Goal: Information Seeking & Learning: Learn about a topic

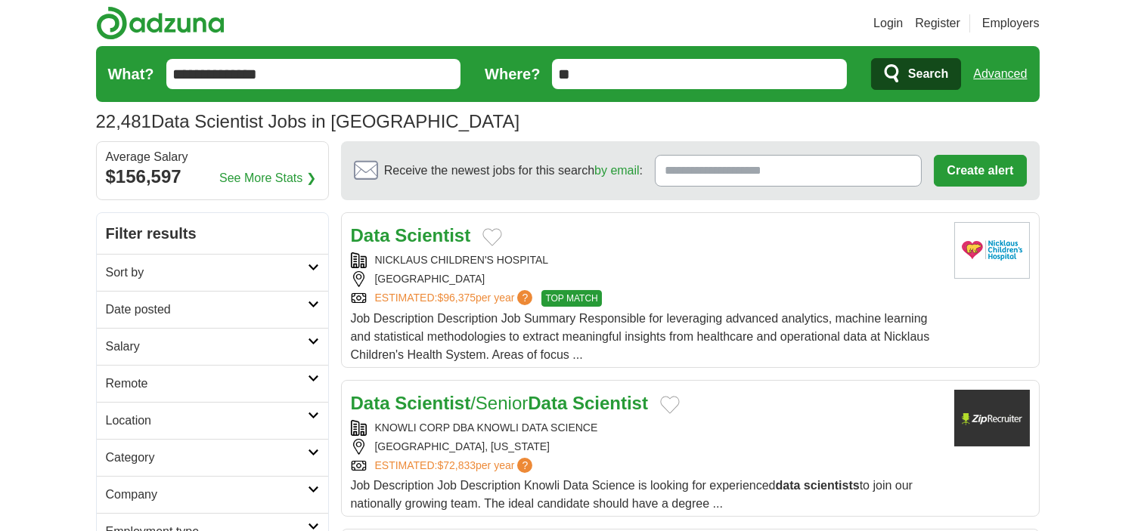
click at [156, 313] on h2 "Date posted" at bounding box center [207, 310] width 202 height 18
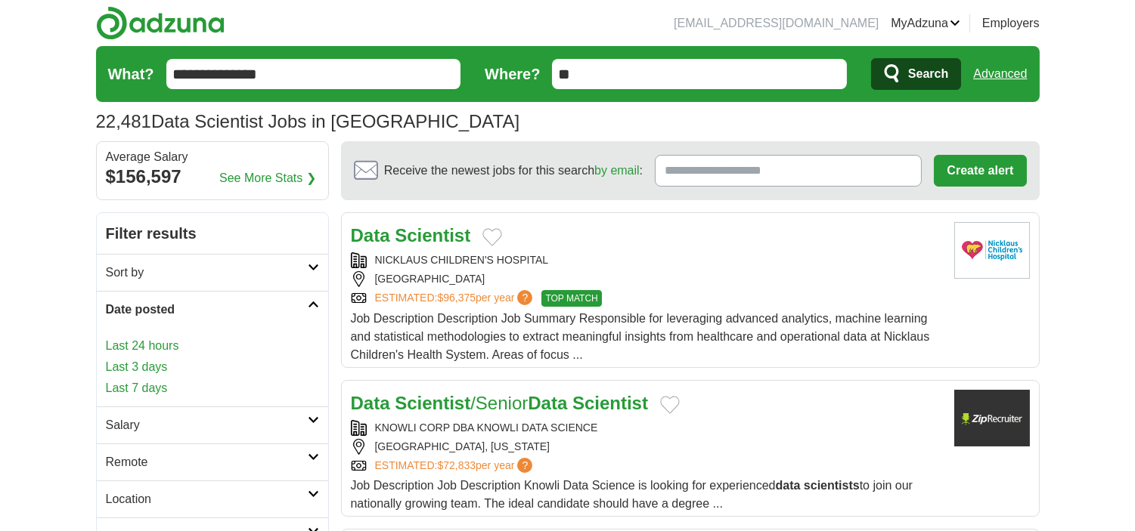
click at [138, 349] on link "Last 24 hours" at bounding box center [212, 346] width 213 height 18
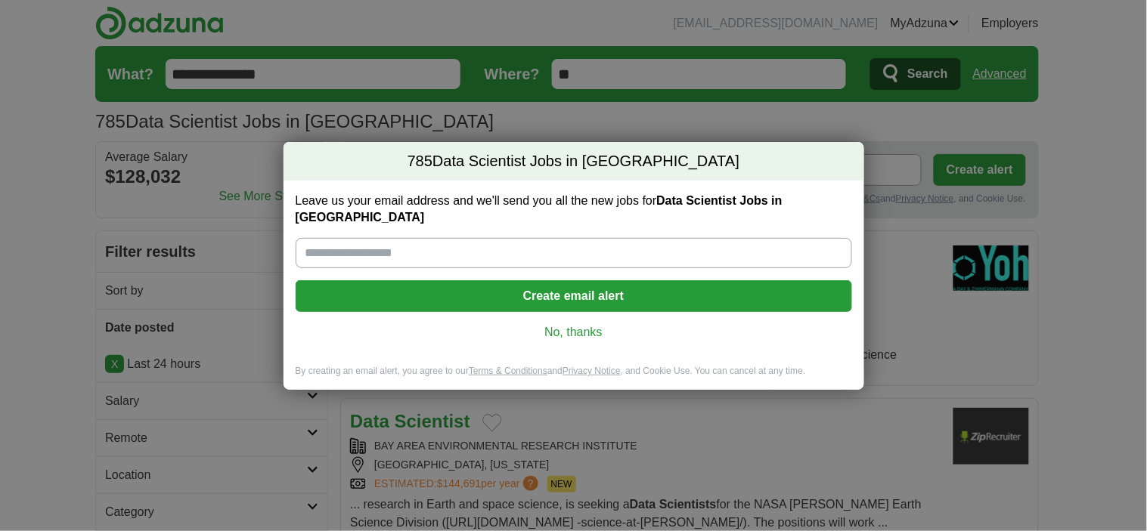
click at [543, 324] on link "No, thanks" at bounding box center [574, 332] width 532 height 17
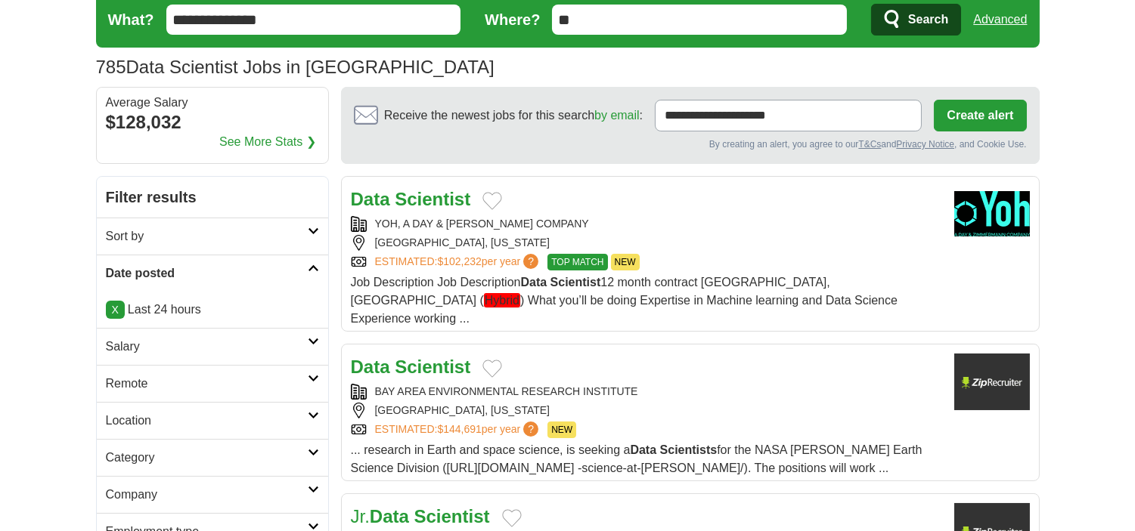
scroll to position [84, 0]
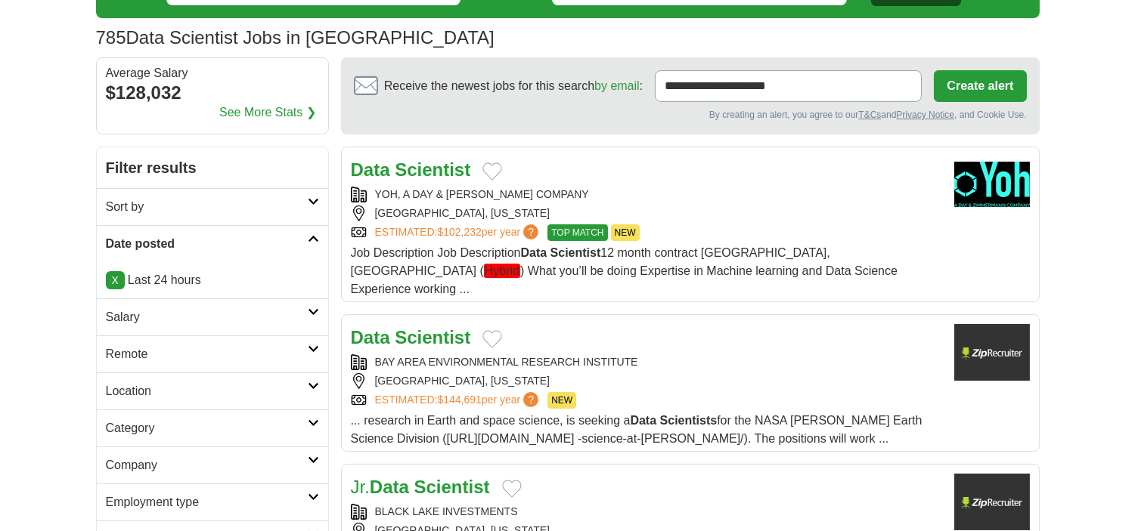
click at [186, 353] on h2 "Remote" at bounding box center [207, 354] width 202 height 18
click at [117, 393] on link "Remote jobs" at bounding box center [140, 390] width 68 height 13
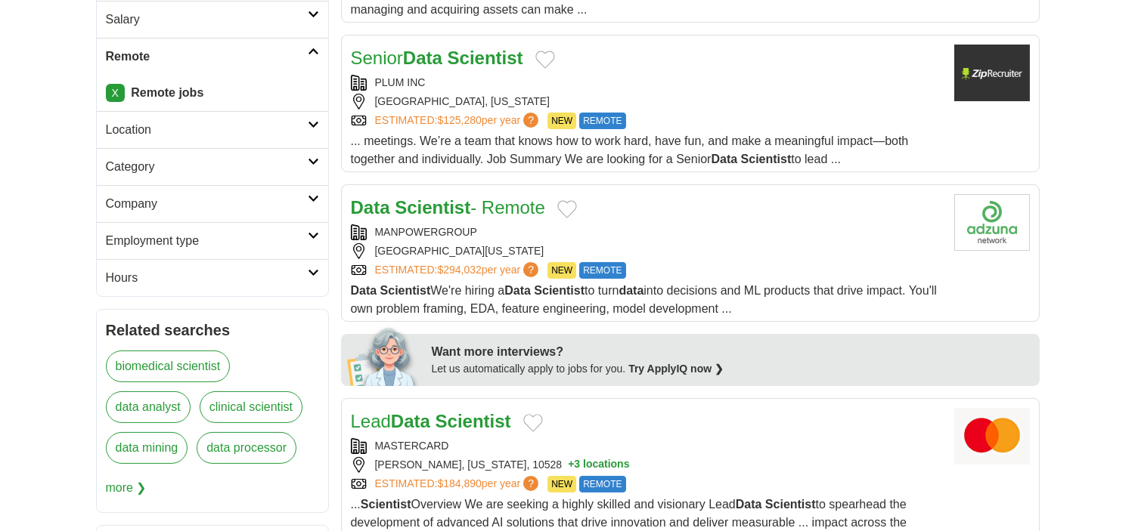
scroll to position [420, 0]
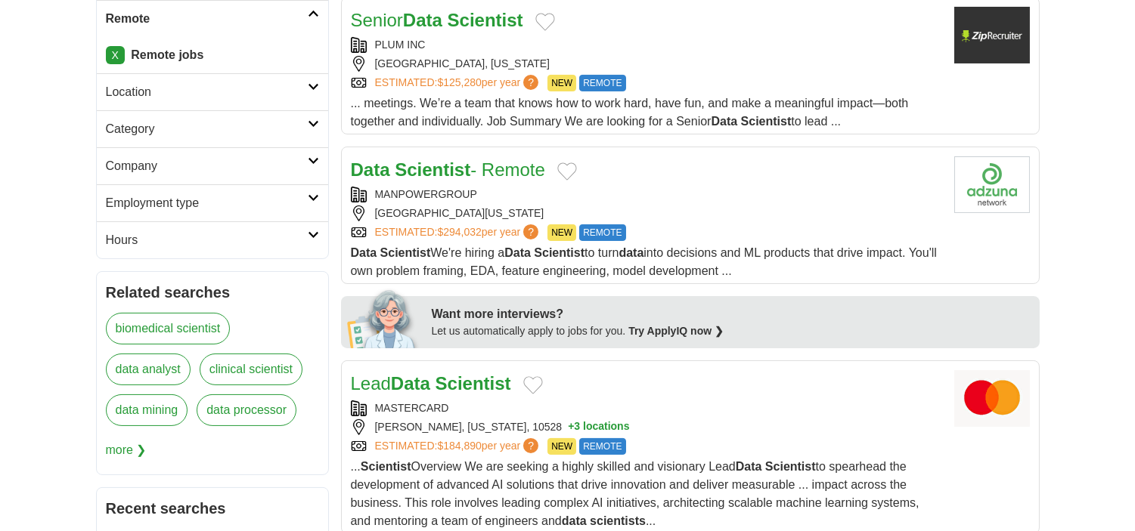
click at [178, 209] on h2 "Employment type" at bounding box center [207, 203] width 202 height 18
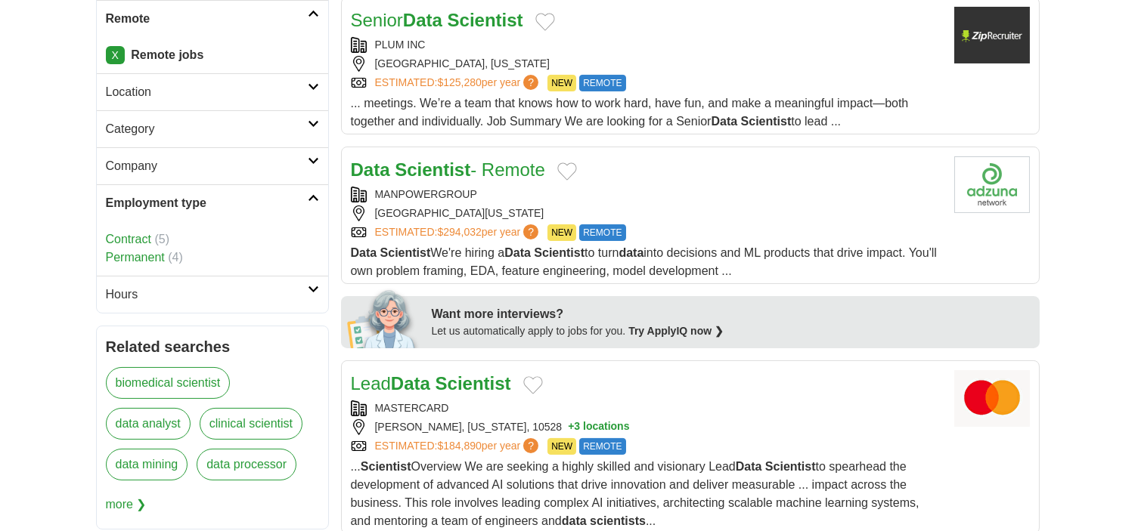
click at [136, 240] on link "Contract" at bounding box center [128, 239] width 45 height 13
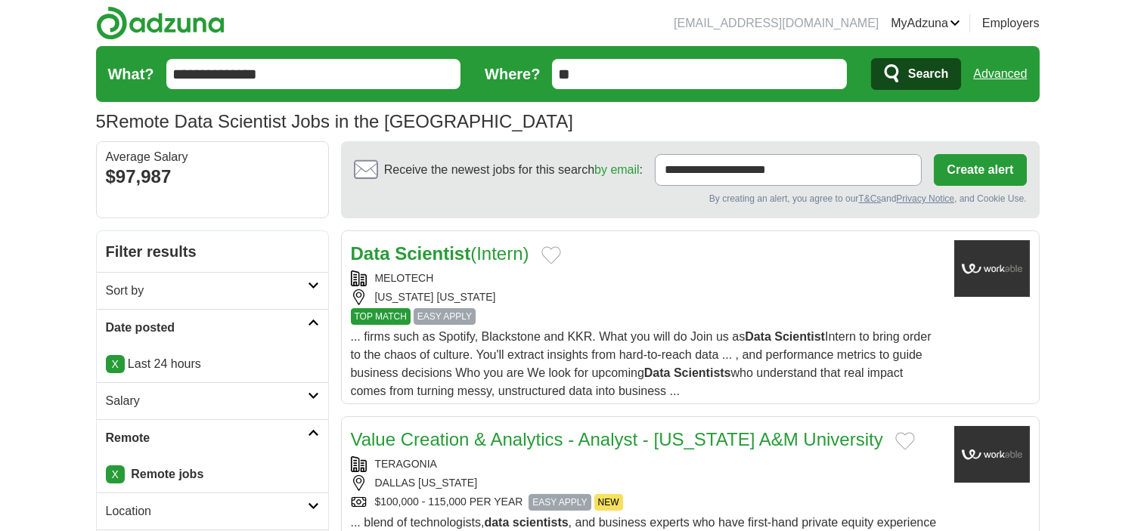
click at [345, 51] on form "**********" at bounding box center [567, 74] width 943 height 56
click at [344, 82] on input "**********" at bounding box center [313, 74] width 295 height 30
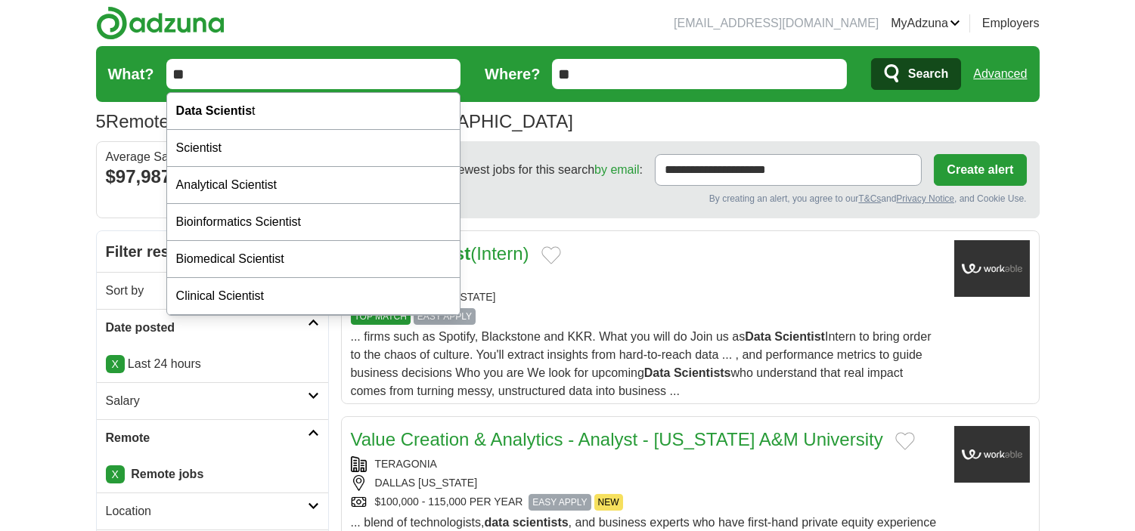
type input "*"
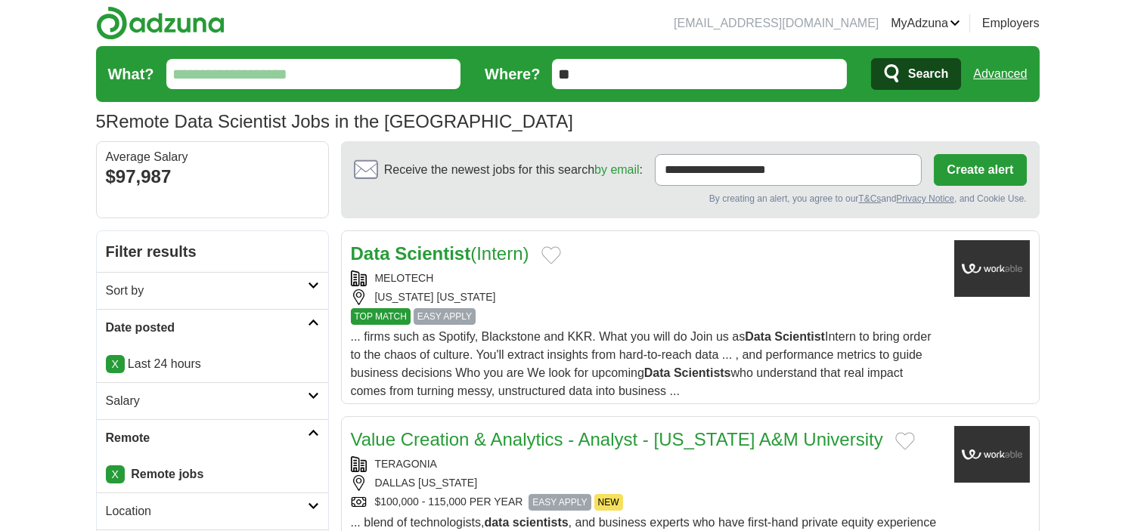
click at [245, 65] on input "What?" at bounding box center [313, 74] width 295 height 30
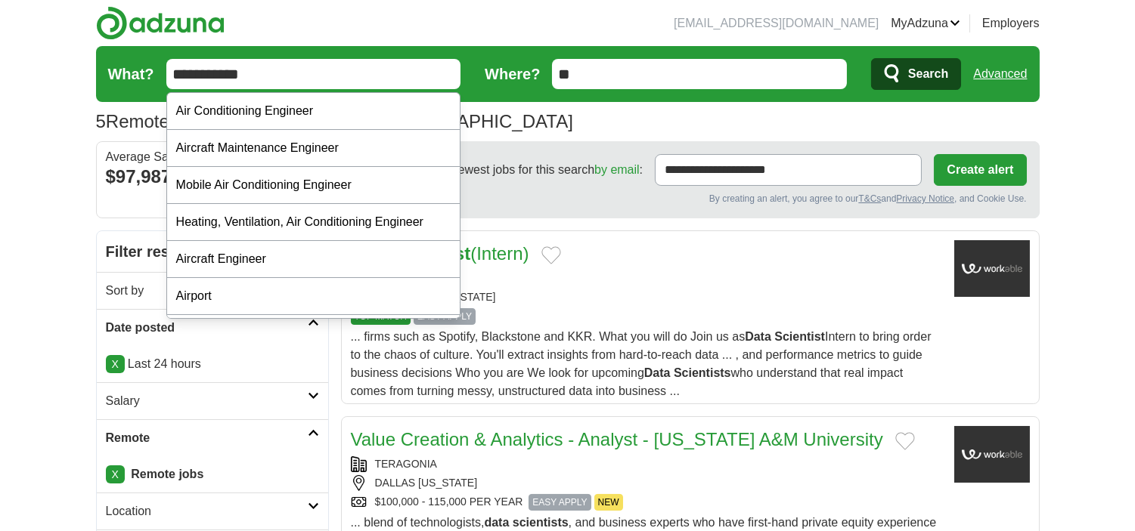
type input "**********"
click at [871, 58] on button "Search" at bounding box center [916, 74] width 90 height 32
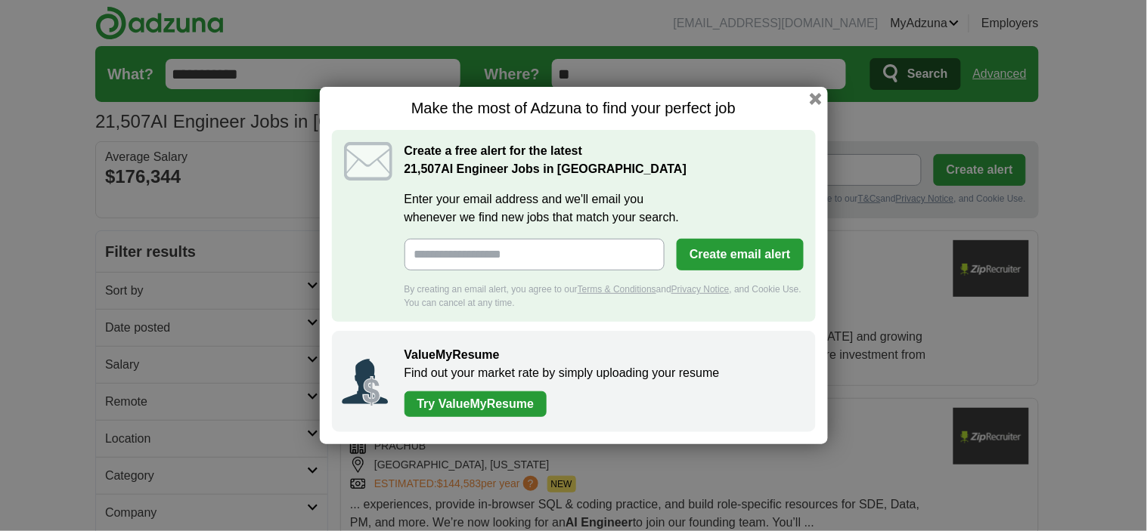
click at [813, 84] on div "Make the most of Adzuna to find your perfect job Create a free alert for the la…" at bounding box center [574, 266] width 508 height 388
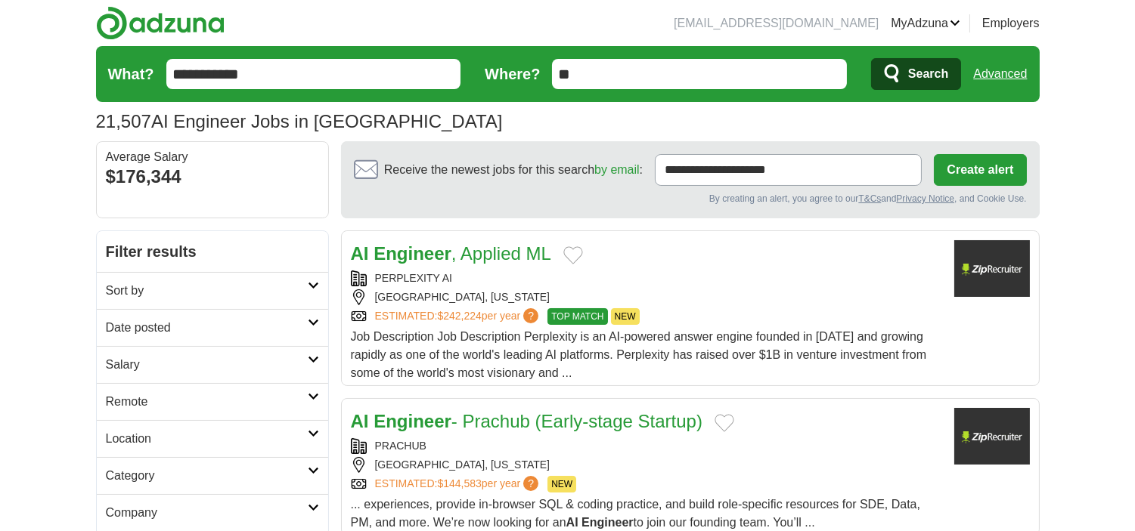
click at [133, 333] on h2 "Date posted" at bounding box center [207, 328] width 202 height 18
click at [132, 364] on link "Last 24 hours" at bounding box center [212, 364] width 213 height 18
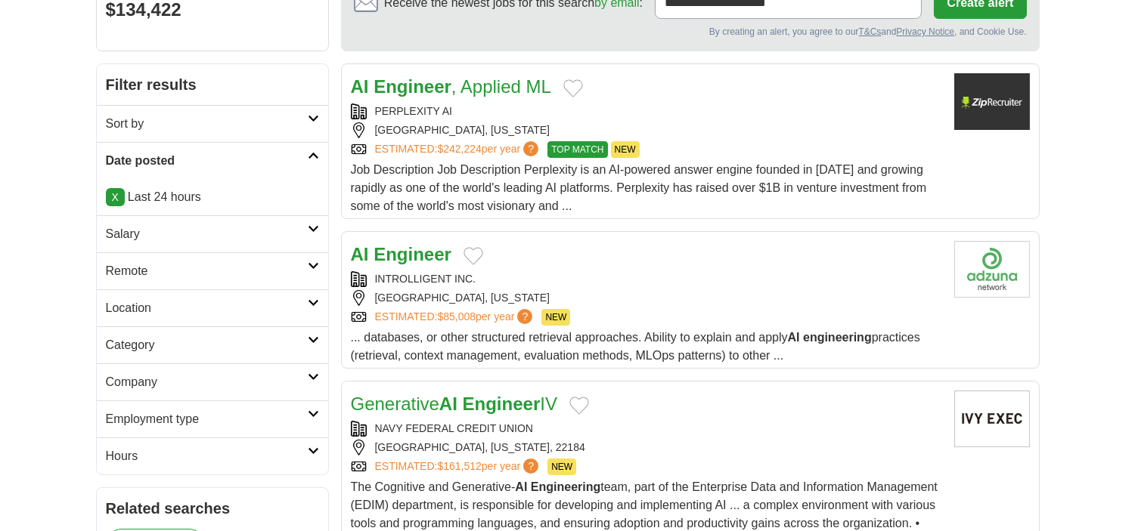
scroll to position [168, 0]
click at [135, 274] on h2 "Remote" at bounding box center [207, 271] width 202 height 18
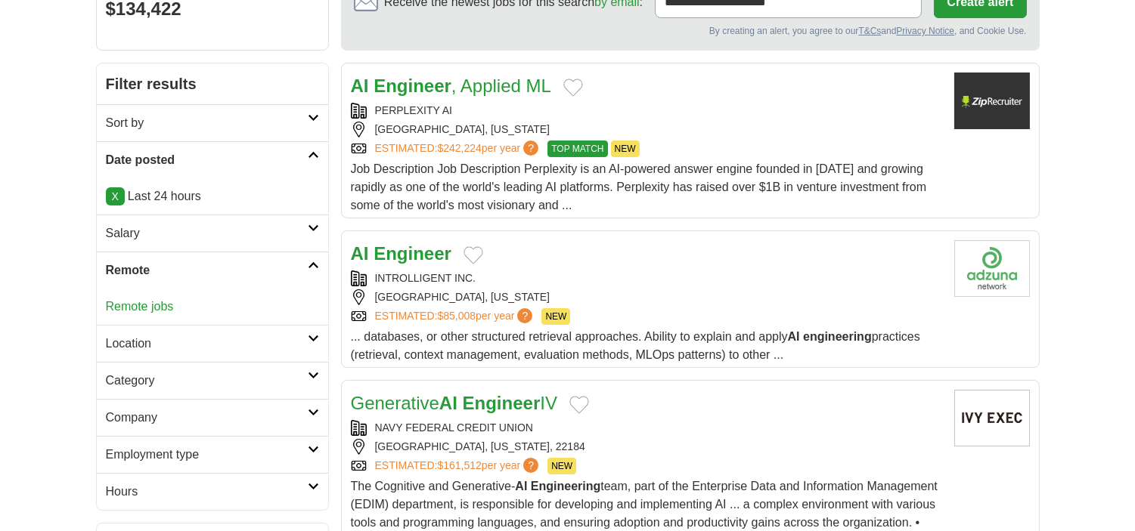
click at [131, 312] on link "Remote jobs" at bounding box center [140, 306] width 68 height 13
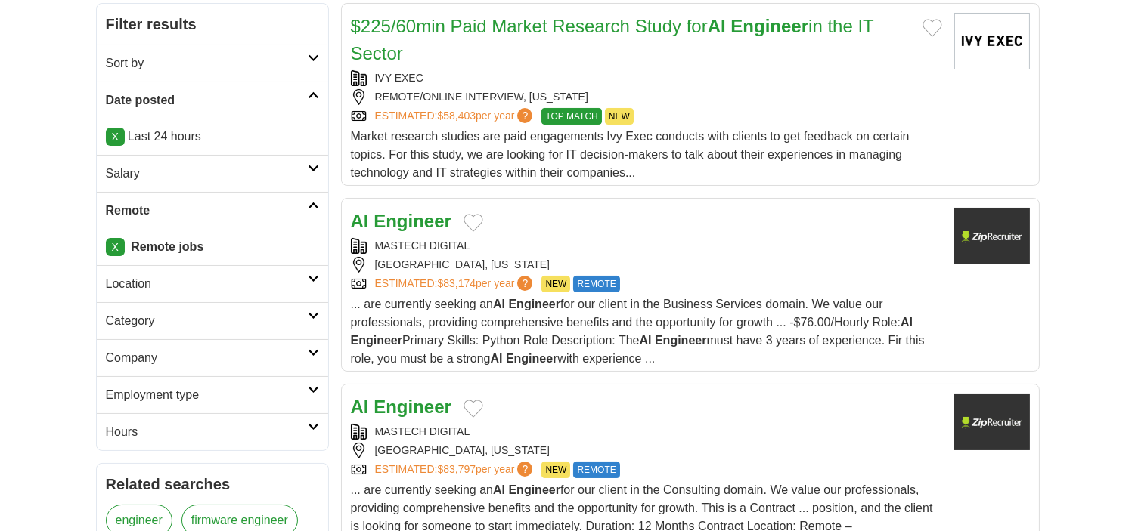
scroll to position [252, 0]
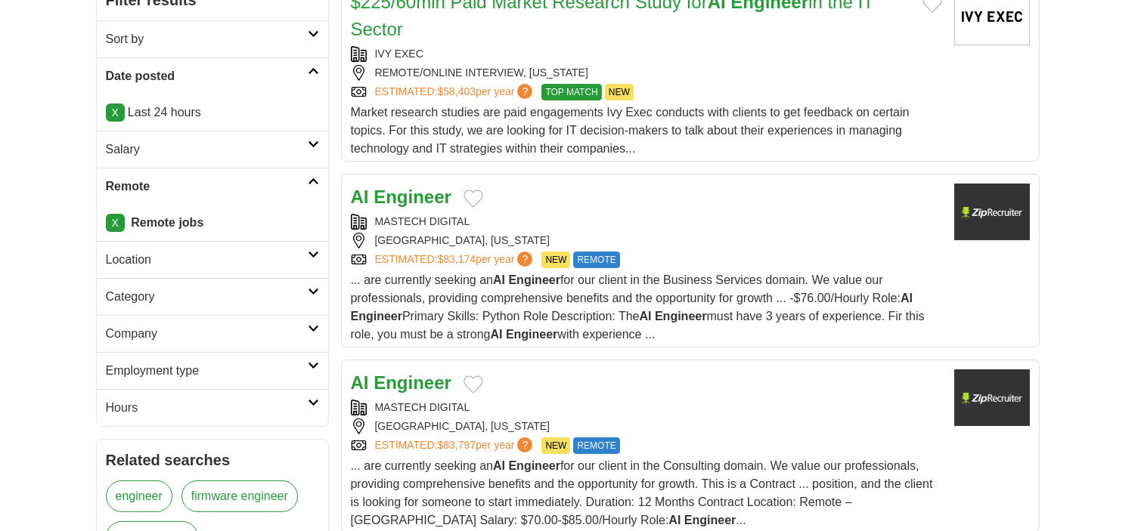
click at [115, 293] on h2 "Category" at bounding box center [207, 297] width 202 height 18
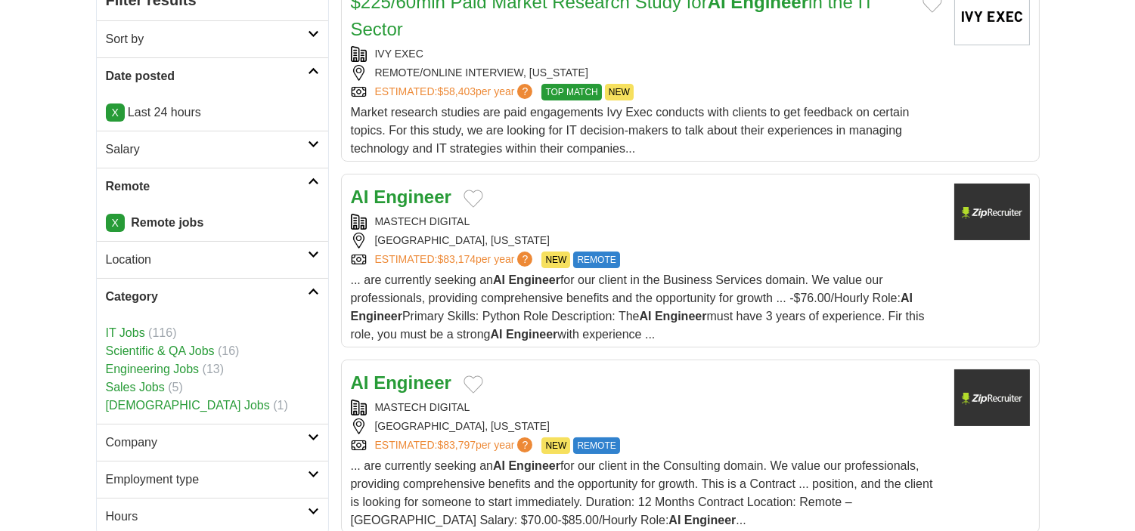
click at [142, 438] on h2 "Company" at bounding box center [207, 443] width 202 height 18
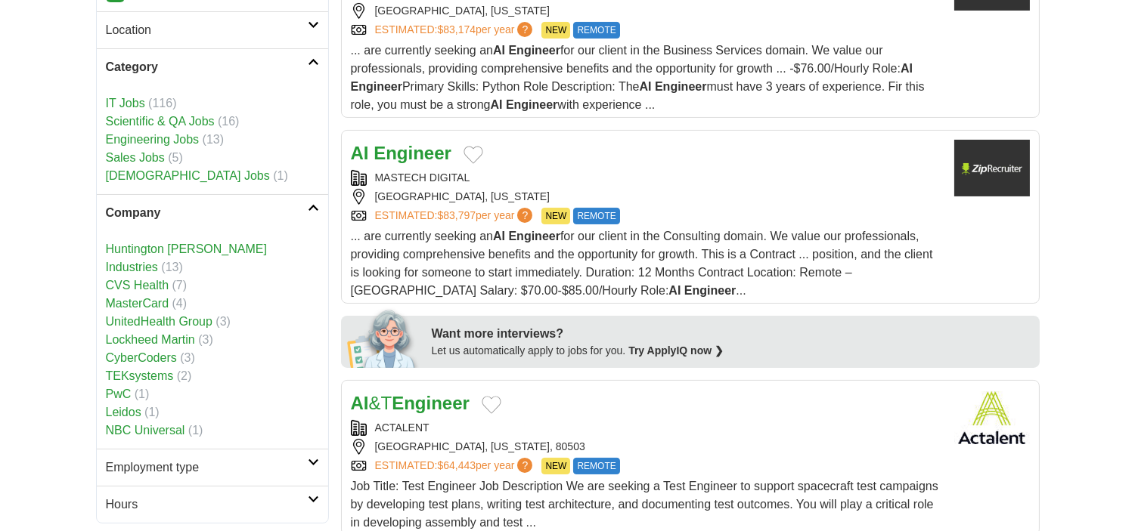
scroll to position [503, 0]
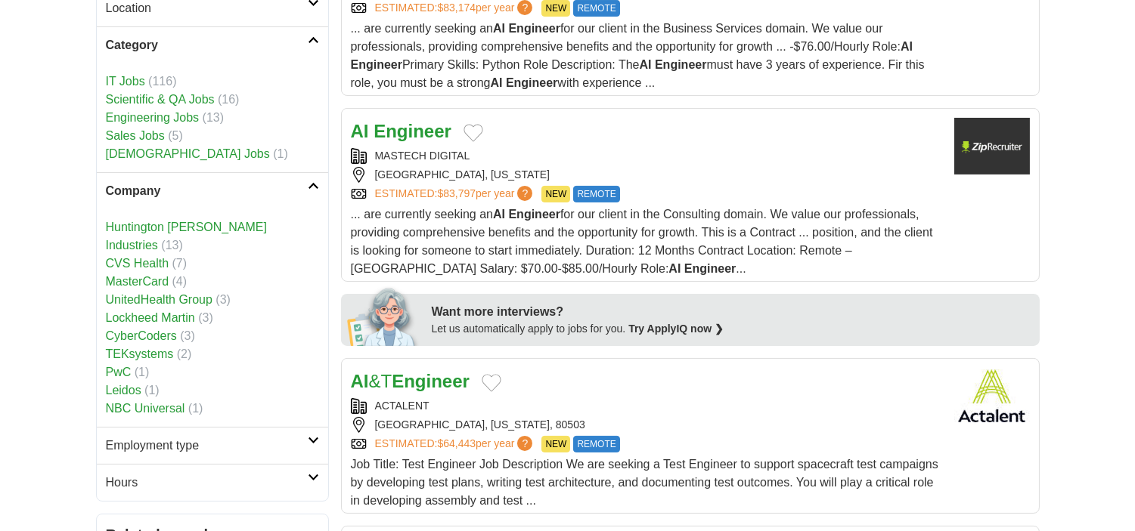
click at [126, 437] on h2 "Employment type" at bounding box center [207, 446] width 202 height 18
click at [123, 494] on link "Contract" at bounding box center [128, 500] width 45 height 13
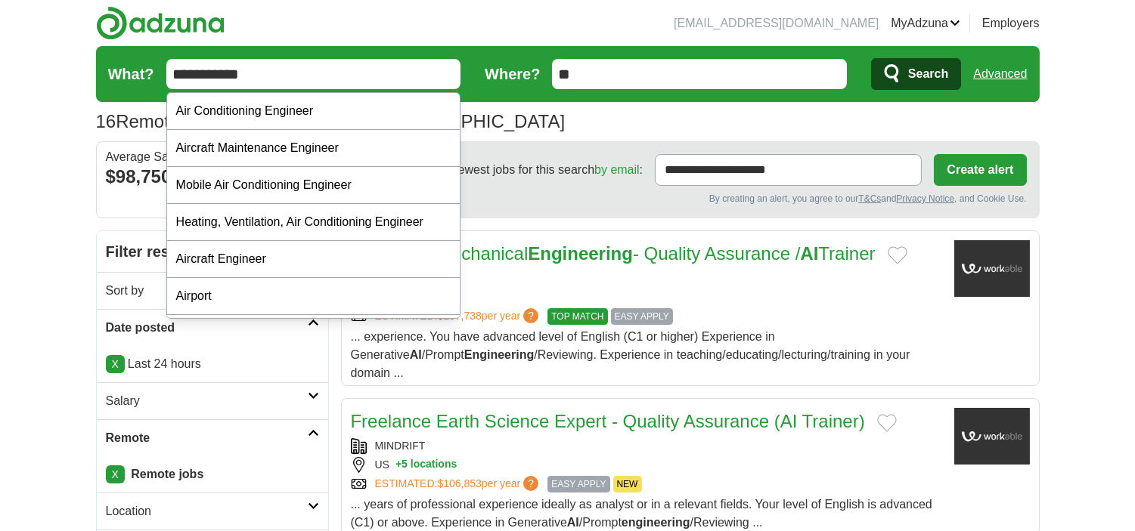
click at [267, 59] on input "**********" at bounding box center [313, 74] width 295 height 30
type input "*"
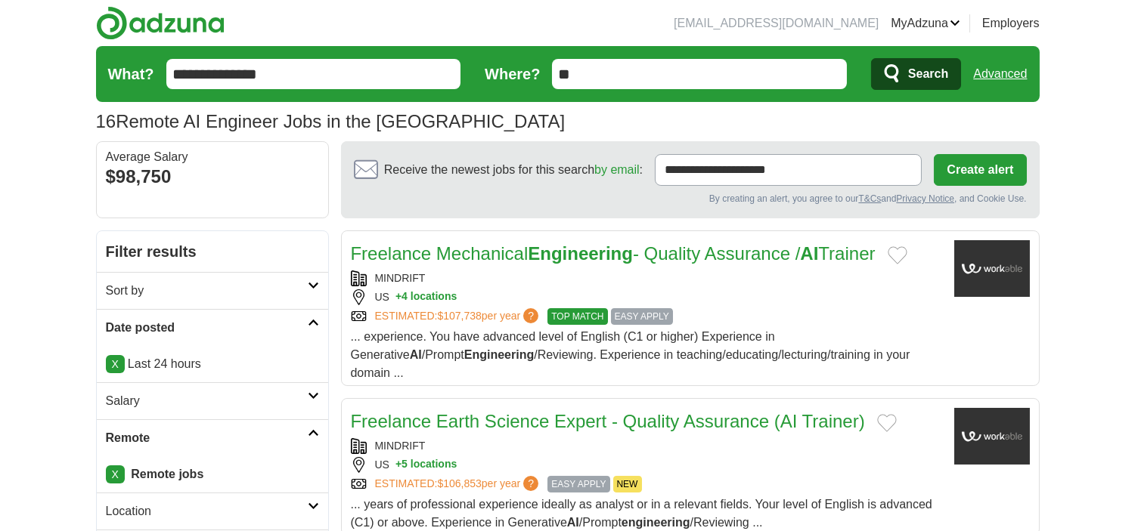
type input "**********"
click at [871, 58] on button "Search" at bounding box center [916, 74] width 90 height 32
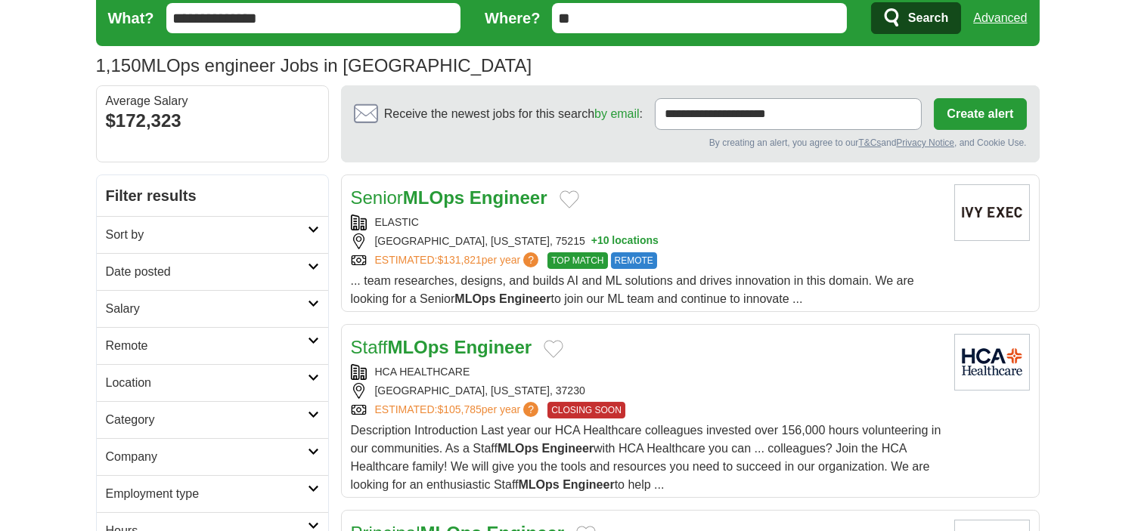
scroll to position [84, 0]
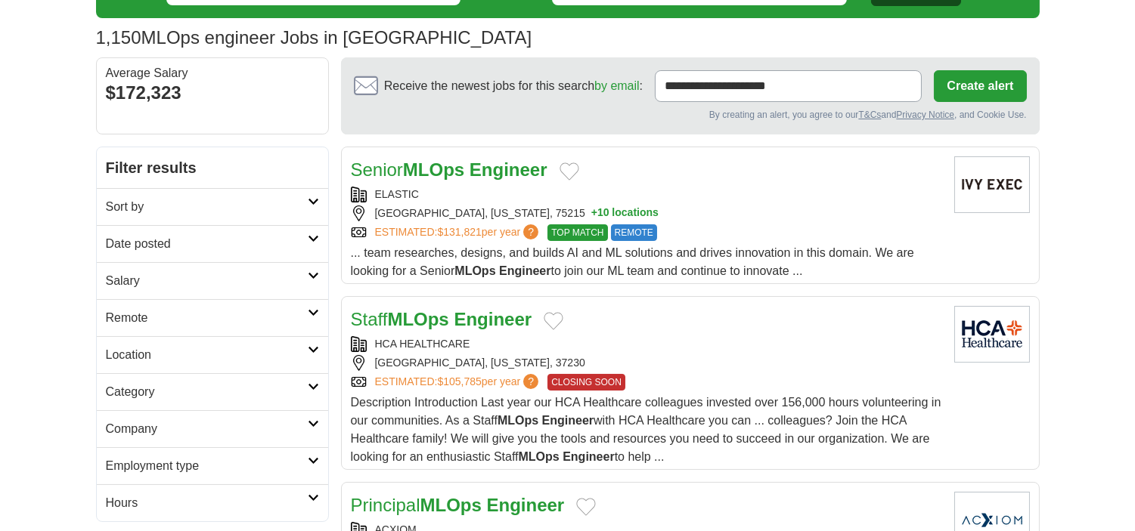
click at [152, 248] on h2 "Date posted" at bounding box center [207, 244] width 202 height 18
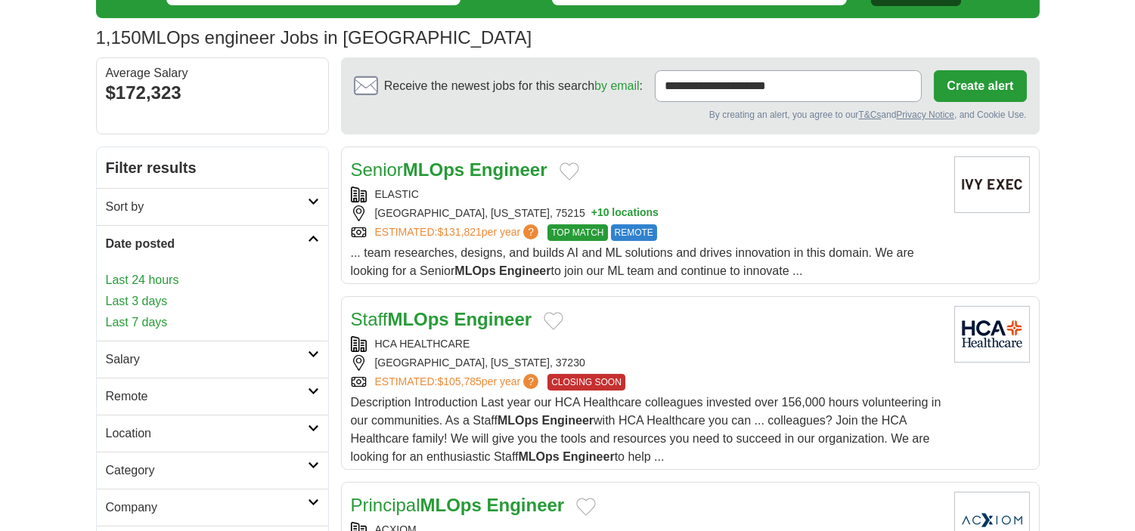
click at [150, 280] on link "Last 24 hours" at bounding box center [212, 280] width 213 height 18
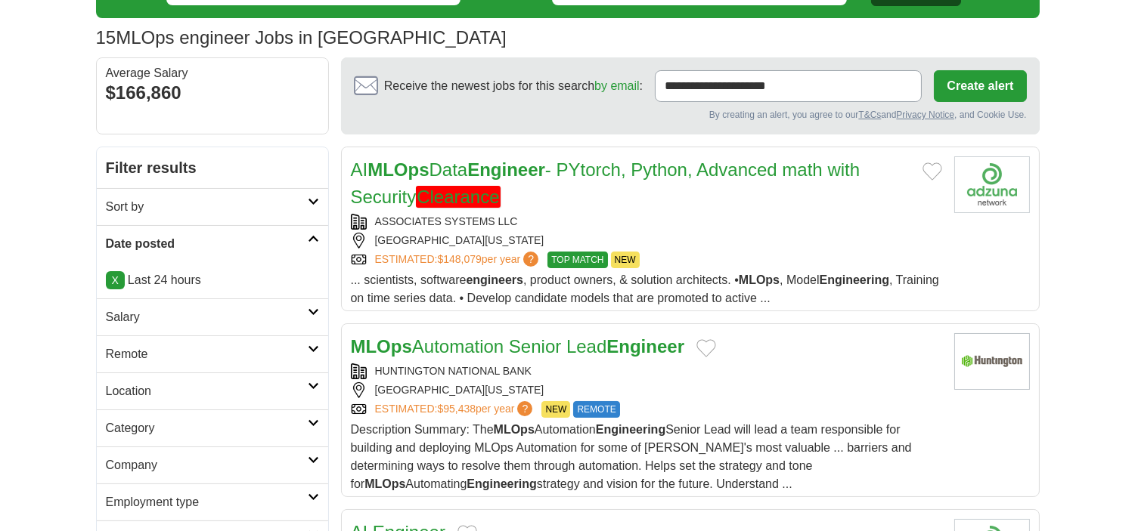
scroll to position [168, 0]
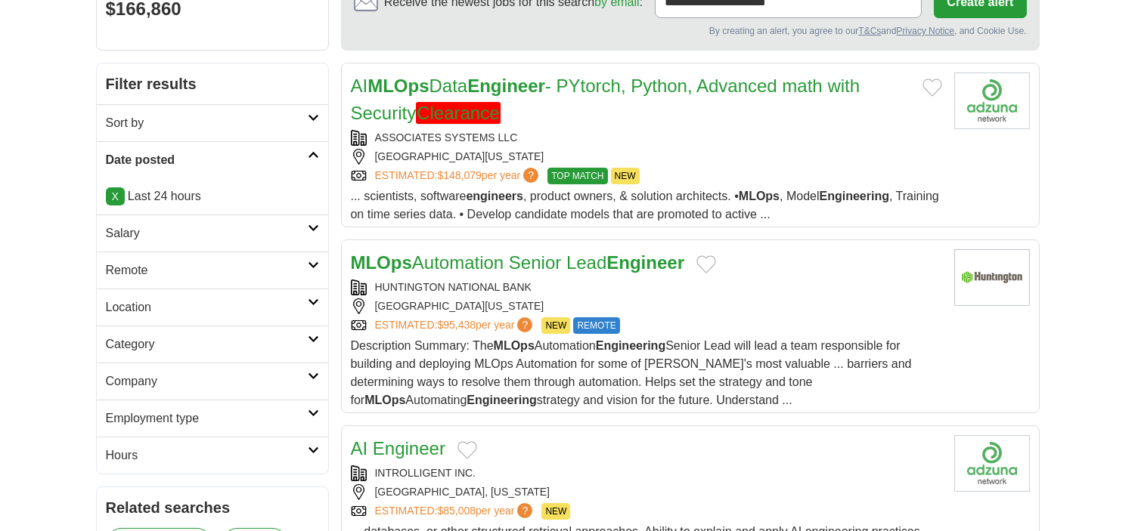
click at [134, 278] on h2 "Remote" at bounding box center [207, 271] width 202 height 18
click at [119, 307] on link "Remote jobs" at bounding box center [140, 306] width 68 height 13
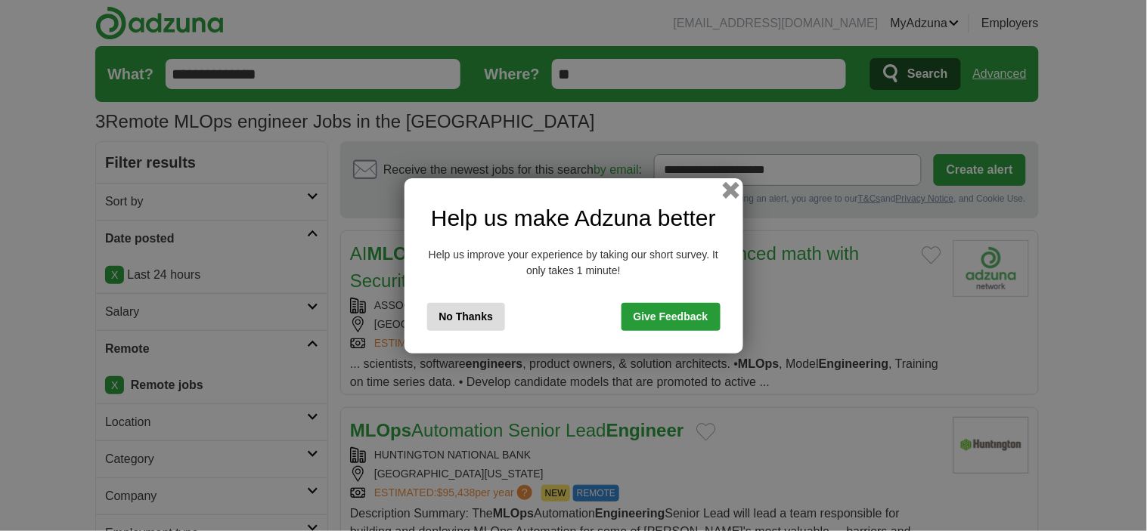
click at [733, 184] on button "button" at bounding box center [730, 189] width 17 height 17
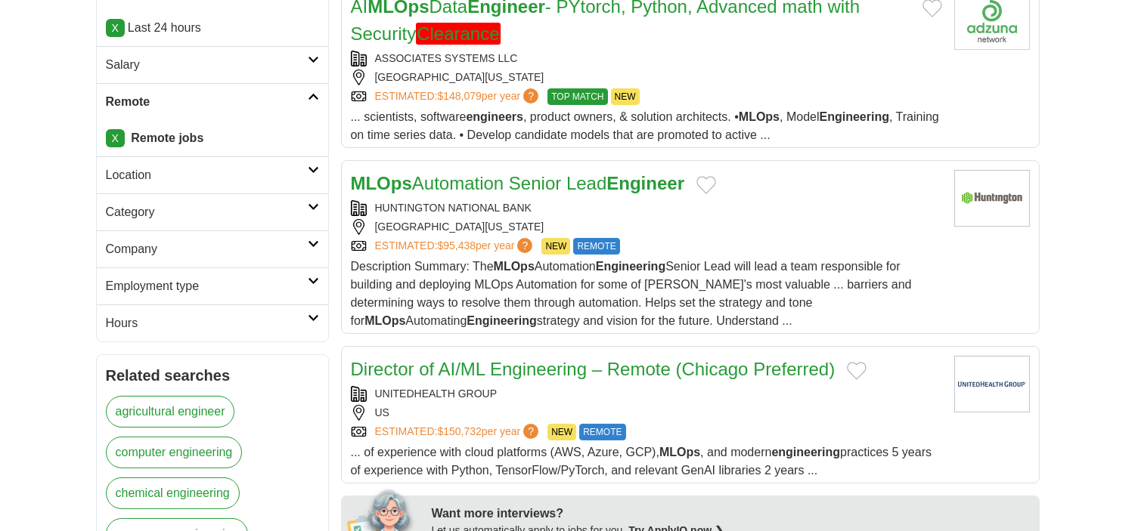
scroll to position [252, 0]
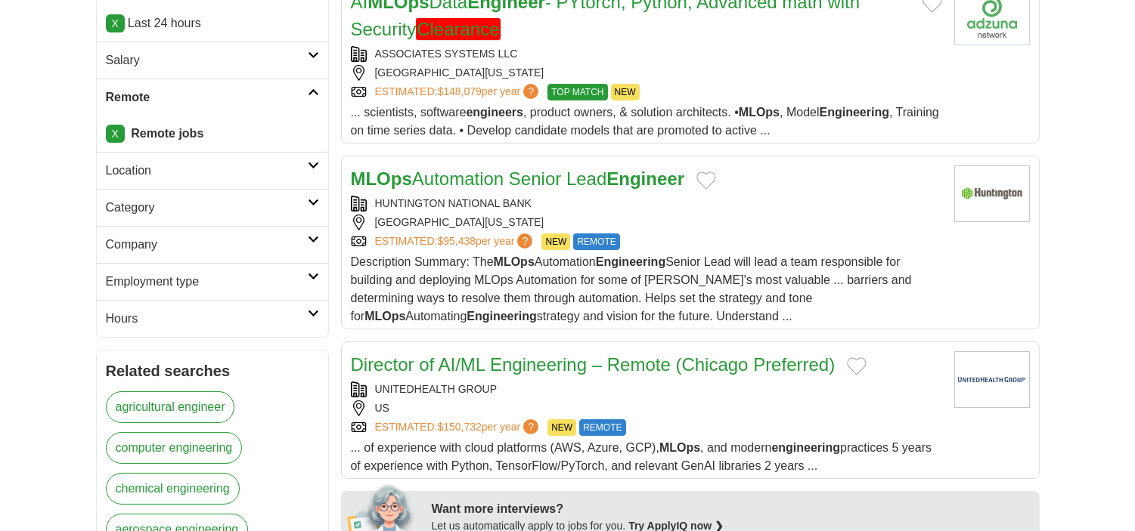
click at [134, 278] on h2 "Employment type" at bounding box center [207, 282] width 202 height 18
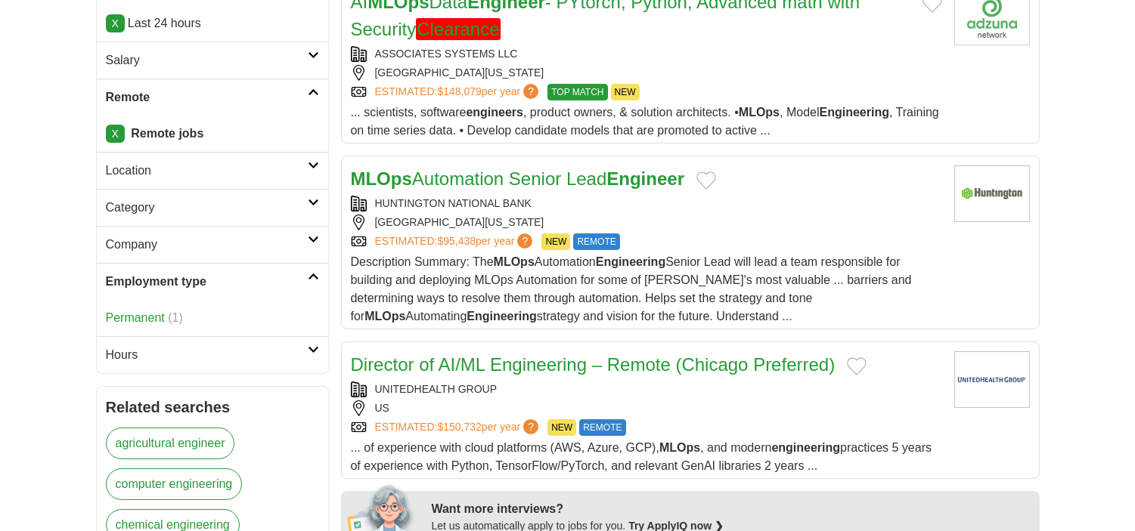
click at [125, 320] on link "Permanent" at bounding box center [135, 317] width 59 height 13
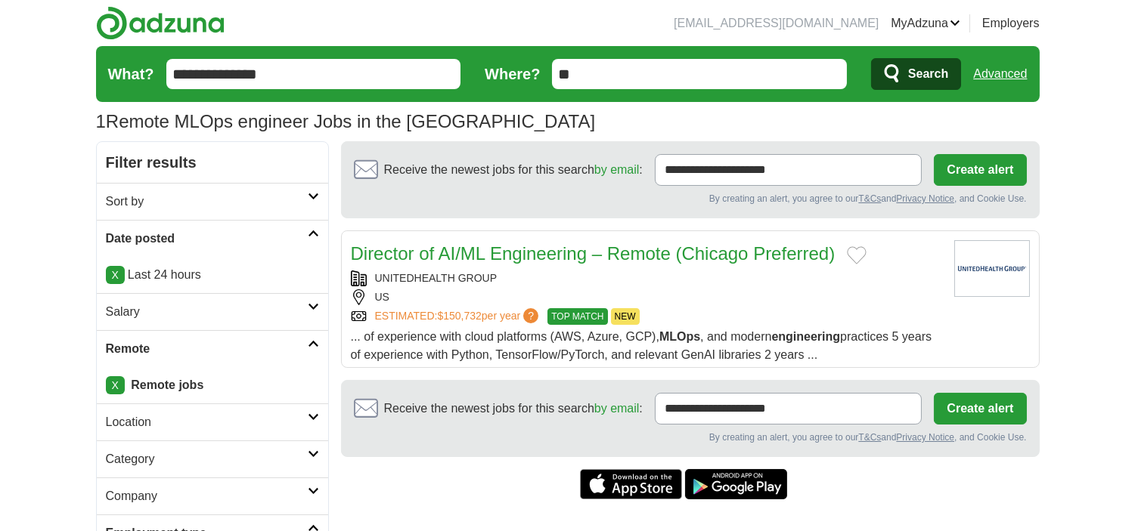
click at [289, 83] on input "**********" at bounding box center [313, 74] width 295 height 30
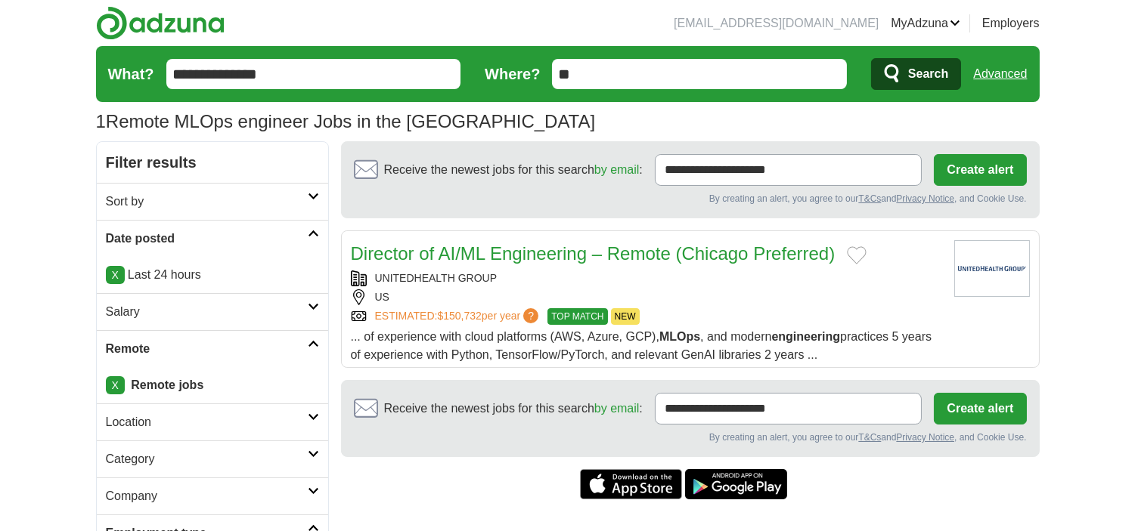
click at [353, 94] on form "**********" at bounding box center [567, 74] width 943 height 56
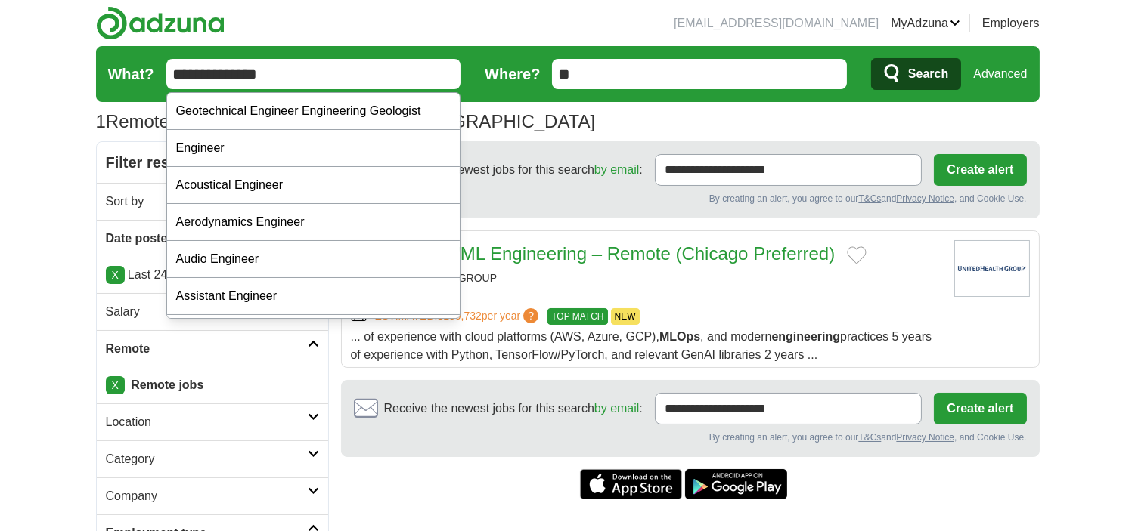
click at [334, 81] on input "**********" at bounding box center [313, 74] width 295 height 30
type input "*"
